Goal: Task Accomplishment & Management: Manage account settings

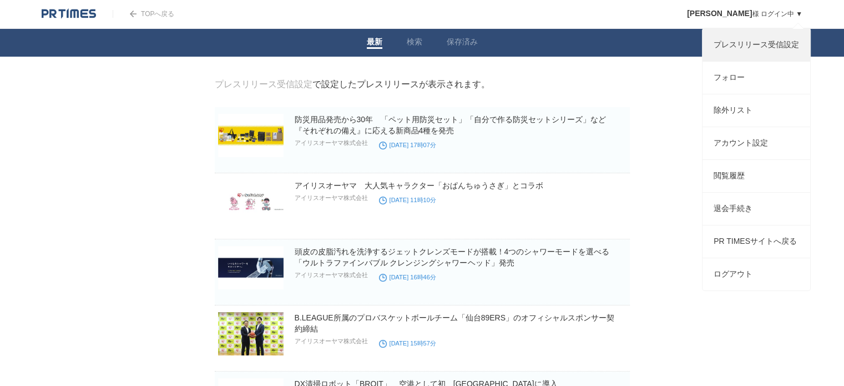
click at [759, 44] on link "プレスリリース受信設定" at bounding box center [757, 45] width 108 height 32
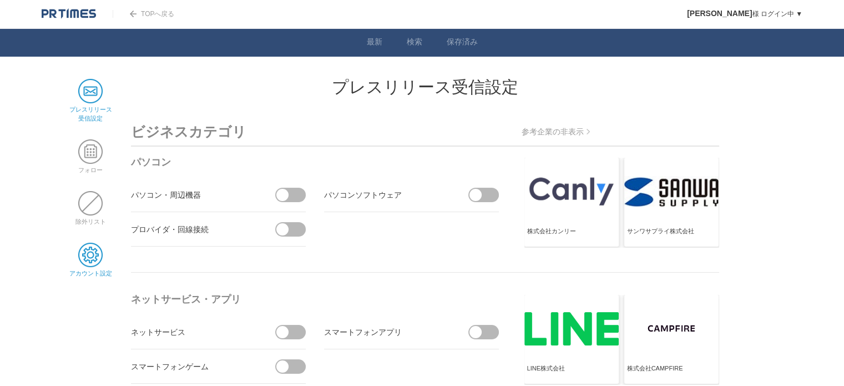
click at [98, 257] on span at bounding box center [90, 255] width 24 height 24
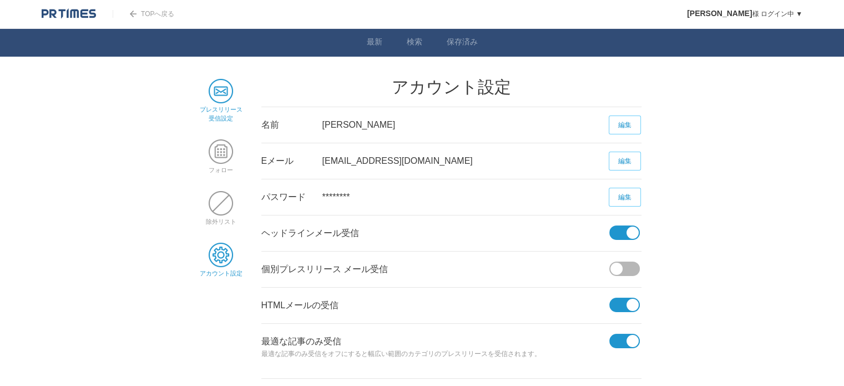
click at [224, 97] on span at bounding box center [221, 91] width 24 height 24
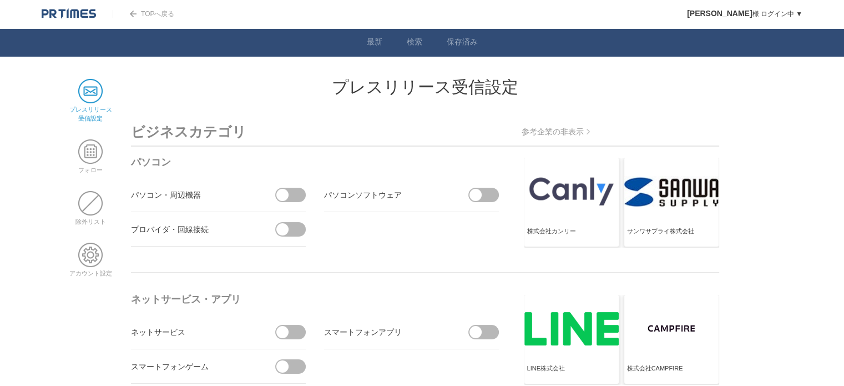
click at [144, 14] on link "TOPへ戻る" at bounding box center [144, 14] width 62 height 8
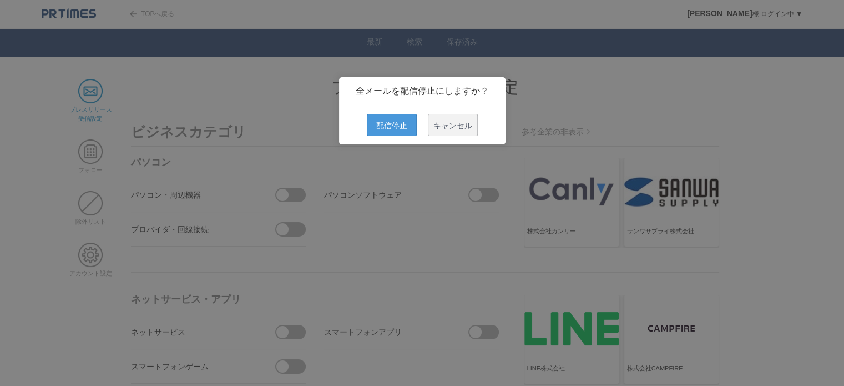
click at [393, 129] on span "配信停止" at bounding box center [392, 125] width 50 height 22
